Goal: Book appointment/travel/reservation

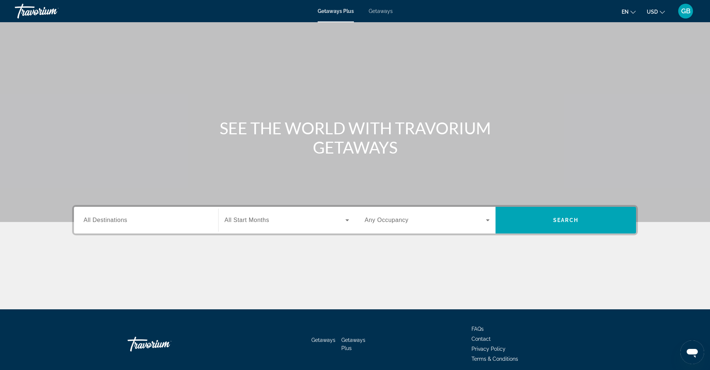
click at [89, 222] on span "All Destinations" at bounding box center [106, 220] width 44 height 6
click at [89, 222] on input "Destination All Destinations" at bounding box center [146, 220] width 125 height 9
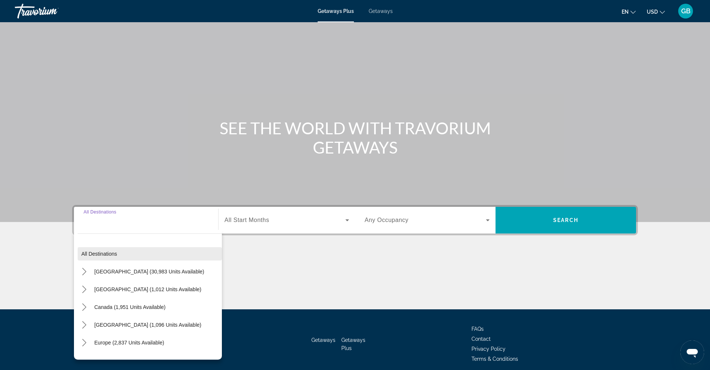
scroll to position [30, 0]
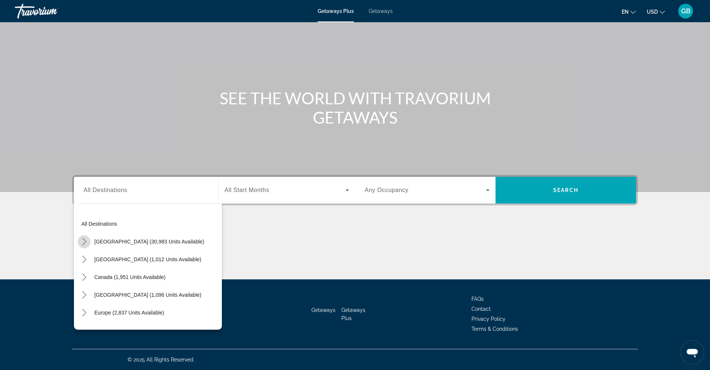
click at [85, 241] on icon "Toggle United States (30,983 units available) submenu" at bounding box center [84, 241] width 7 height 7
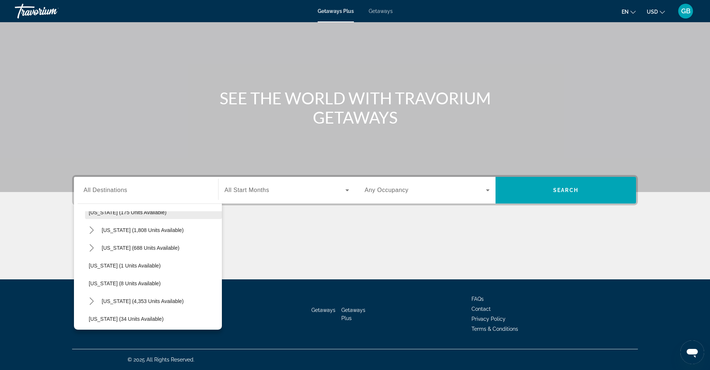
scroll to position [65, 0]
click at [94, 299] on icon "Toggle Florida (4,353 units available) submenu" at bounding box center [91, 300] width 7 height 7
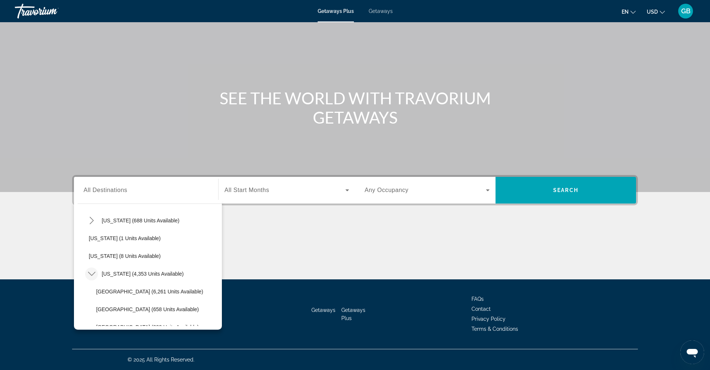
scroll to position [95, 0]
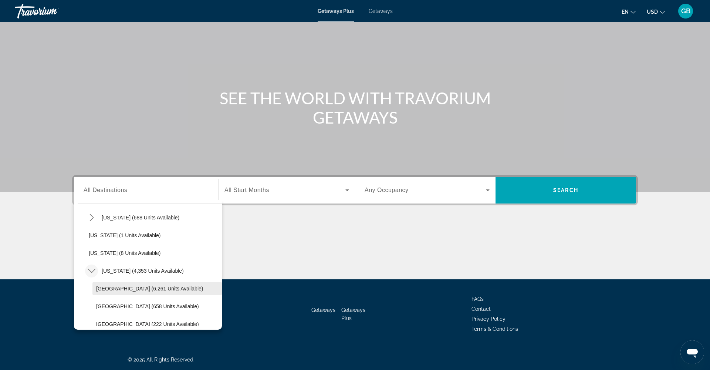
click at [124, 290] on span "[GEOGRAPHIC_DATA] (6,261 units available)" at bounding box center [149, 289] width 107 height 6
type input "**********"
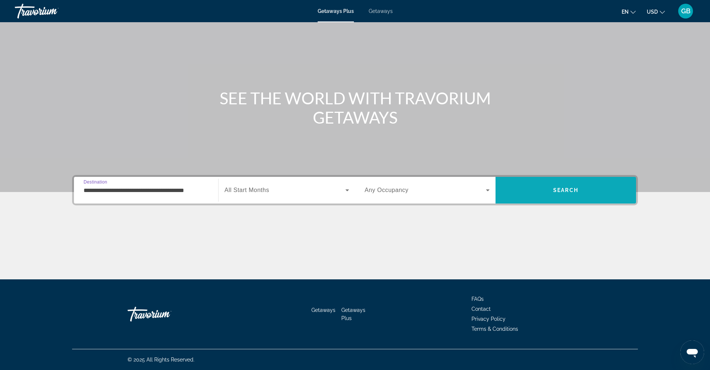
click at [548, 192] on span "Search" at bounding box center [566, 190] width 141 height 18
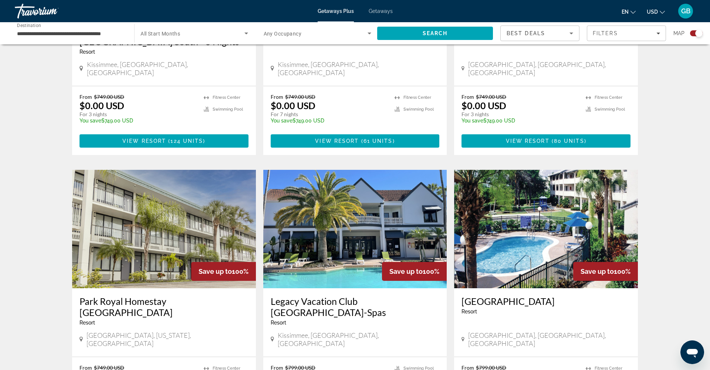
scroll to position [979, 0]
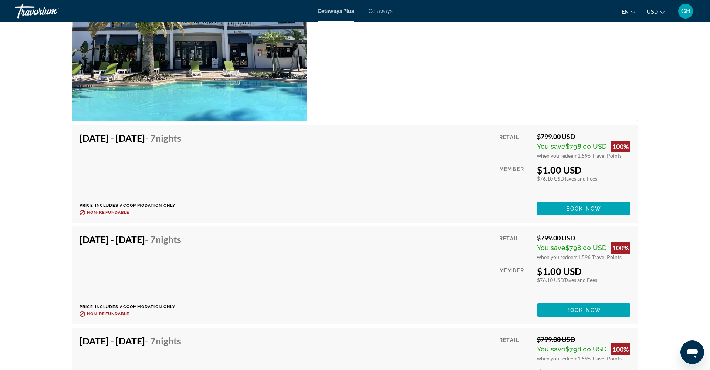
scroll to position [1600, 0]
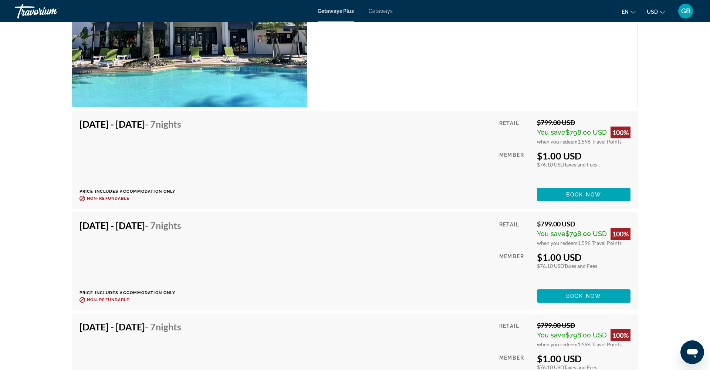
click at [572, 192] on span "Book now" at bounding box center [583, 195] width 35 height 6
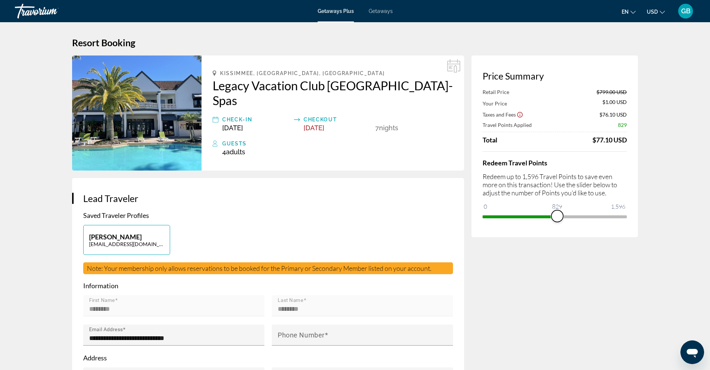
drag, startPoint x: 620, startPoint y: 217, endPoint x: 558, endPoint y: 220, distance: 62.9
click at [558, 220] on span "ngx-slider" at bounding box center [558, 216] width 12 height 12
click at [553, 219] on span "ngx-slider" at bounding box center [554, 216] width 12 height 12
drag, startPoint x: 553, startPoint y: 220, endPoint x: 632, endPoint y: 223, distance: 79.6
click at [632, 223] on div "Price Summary Retail Price $799.00 USD Your Price $409.00 USD Taxes and Fees $1…" at bounding box center [555, 146] width 166 height 182
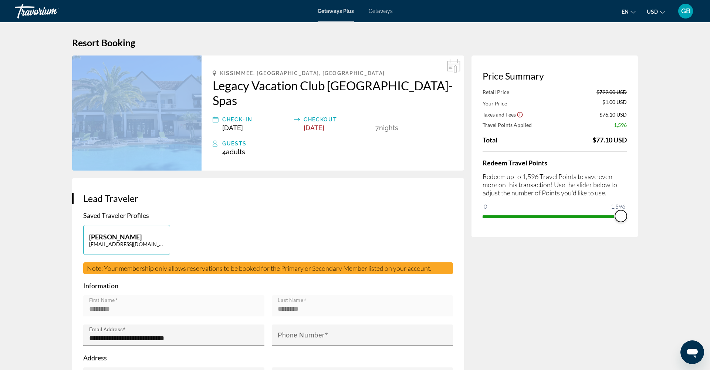
drag, startPoint x: 622, startPoint y: 218, endPoint x: 653, endPoint y: 215, distance: 30.8
